Goal: Transaction & Acquisition: Purchase product/service

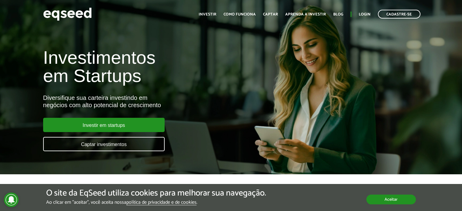
click at [402, 202] on button "Aceitar" at bounding box center [392, 200] width 50 height 10
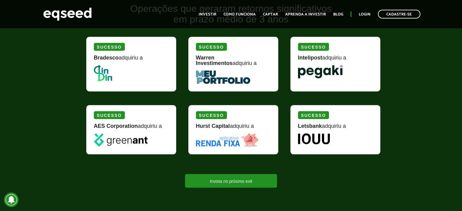
scroll to position [486, 0]
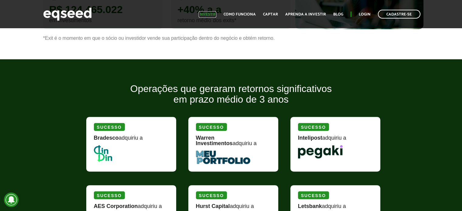
click at [209, 15] on link "Investir" at bounding box center [208, 14] width 18 height 4
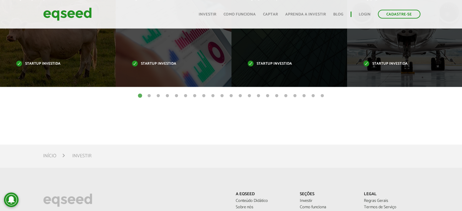
scroll to position [162, 0]
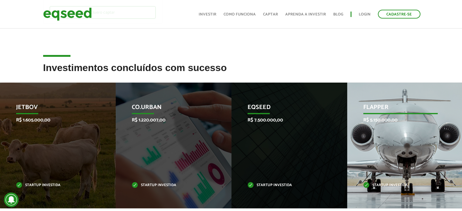
click at [375, 107] on p "Flapper" at bounding box center [401, 109] width 75 height 10
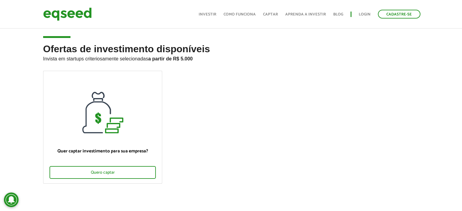
scroll to position [0, 0]
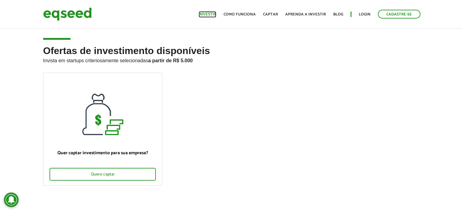
click at [207, 13] on link "Investir" at bounding box center [208, 14] width 18 height 4
click at [366, 13] on link "Login" at bounding box center [365, 14] width 12 height 4
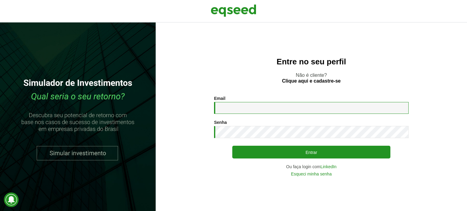
type input "**********"
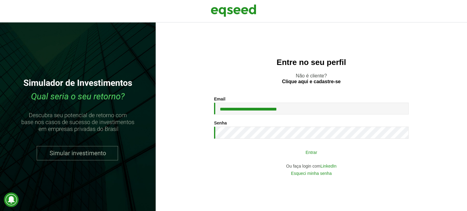
click at [278, 149] on button "Entrar" at bounding box center [311, 153] width 158 height 12
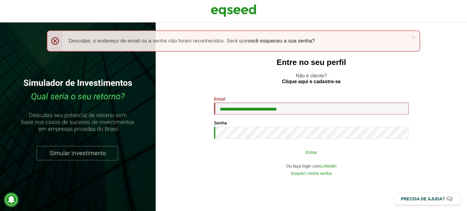
click at [317, 157] on button "Entrar" at bounding box center [311, 153] width 158 height 12
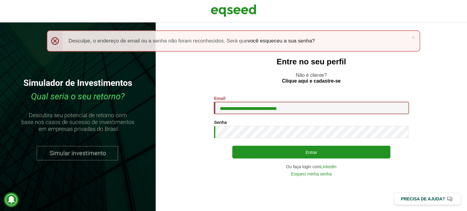
click at [267, 107] on input "**********" at bounding box center [311, 108] width 195 height 12
type input "**********"
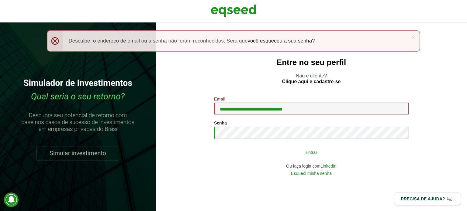
click at [285, 153] on button "Entrar" at bounding box center [311, 153] width 158 height 12
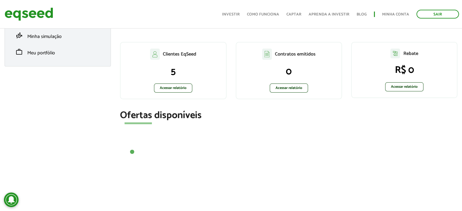
scroll to position [40, 0]
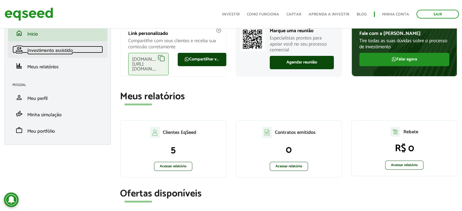
click at [40, 53] on span "Investimento assistido" at bounding box center [50, 51] width 46 height 8
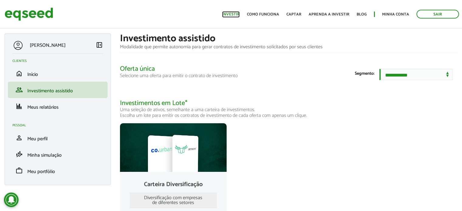
click at [235, 13] on link "Investir" at bounding box center [231, 14] width 18 height 4
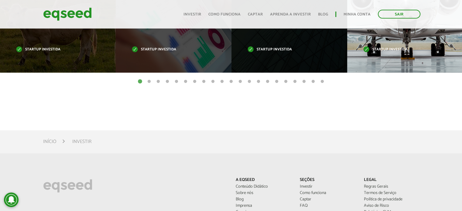
scroll to position [202, 0]
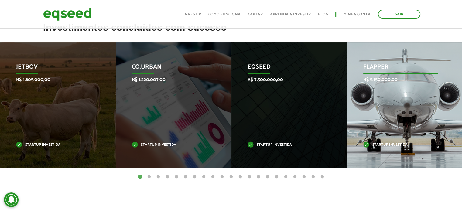
click at [387, 144] on p "Startup investida" at bounding box center [401, 145] width 75 height 3
drag, startPoint x: 374, startPoint y: 76, endPoint x: 384, endPoint y: 66, distance: 14.4
click at [375, 75] on div "Flapper R$ 5.150.000,00 Startup investida" at bounding box center [401, 105] width 107 height 126
click at [384, 66] on p "Flapper" at bounding box center [401, 69] width 75 height 10
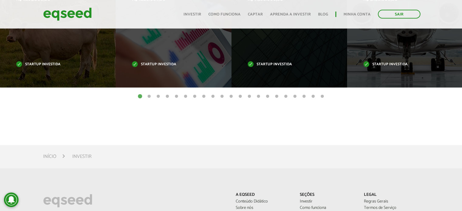
scroll to position [284, 0]
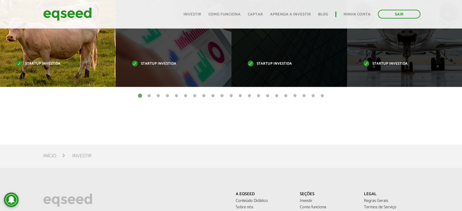
click at [37, 67] on div "JetBov R$ 1.605.000,00 Startup investida" at bounding box center [53, 24] width 107 height 126
click at [41, 62] on p "Startup investida" at bounding box center [53, 63] width 75 height 3
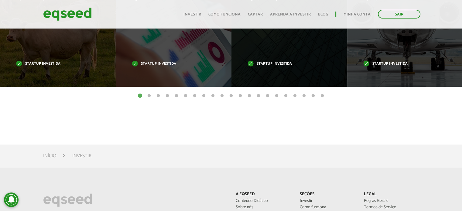
click at [147, 92] on ul "1 2 3 4 5 6 7 8 9 10 11 12 13 14 15 16 17 18 19 20 21" at bounding box center [231, 95] width 462 height 7
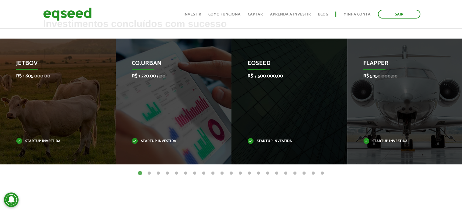
scroll to position [202, 0]
